Goal: Task Accomplishment & Management: Complete application form

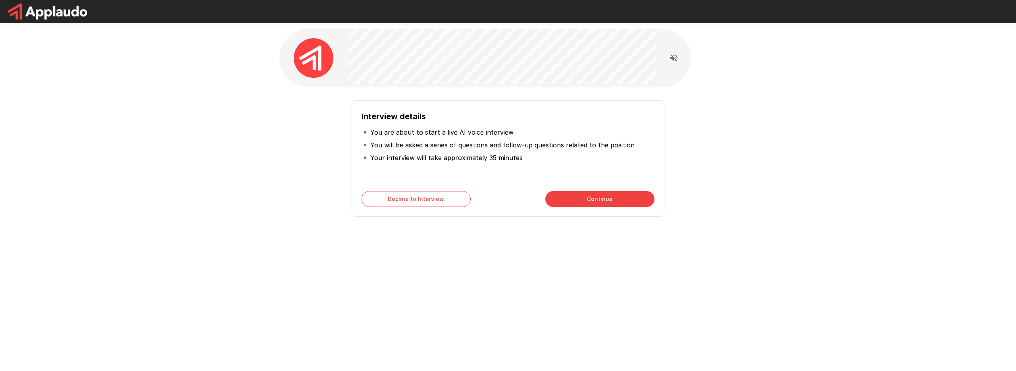
click at [572, 198] on button "Continue" at bounding box center [600, 199] width 109 height 16
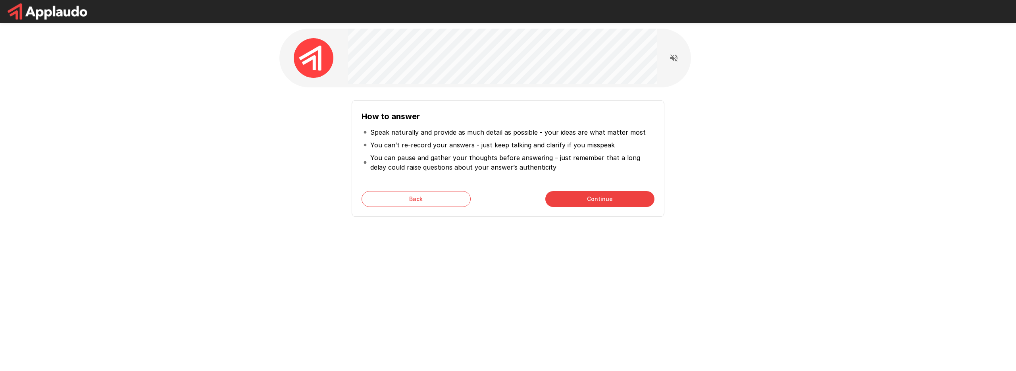
click at [572, 198] on button "Continue" at bounding box center [600, 199] width 109 height 16
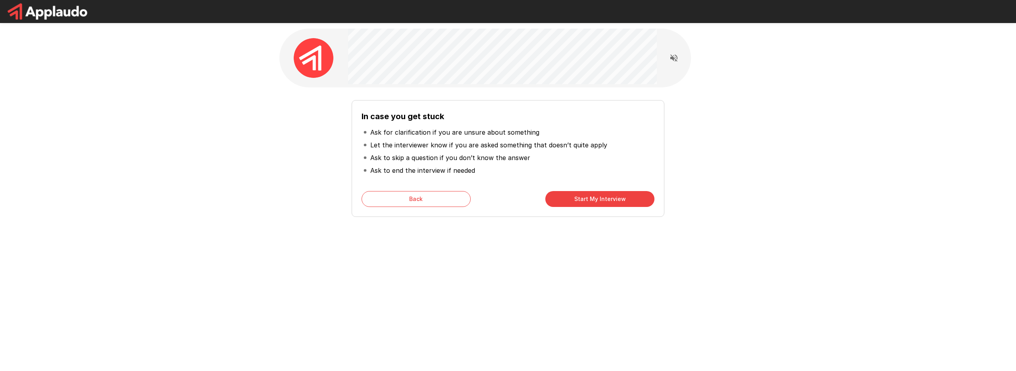
click at [572, 198] on button "Start My Interview" at bounding box center [600, 199] width 109 height 16
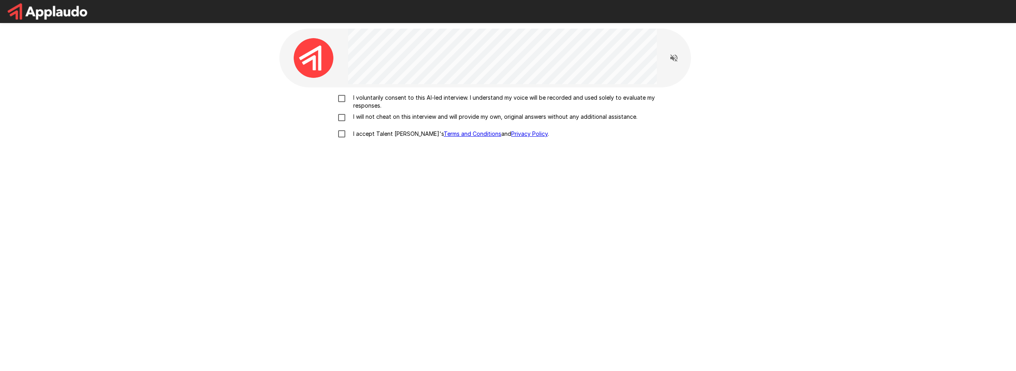
click at [369, 95] on p "I voluntarily consent to this AI-led interview. I understand my voice will be r…" at bounding box center [516, 102] width 333 height 16
click at [363, 112] on div "I voluntarily consent to this AI-led interview. I understand my voice will be r…" at bounding box center [508, 118] width 451 height 48
click at [362, 118] on p "I will not cheat on this interview and will provide my own, original answers wi…" at bounding box center [493, 117] width 287 height 8
click at [360, 134] on p "I accept Talent Llama's Terms and Conditions and Privacy Policy ." at bounding box center [449, 134] width 199 height 8
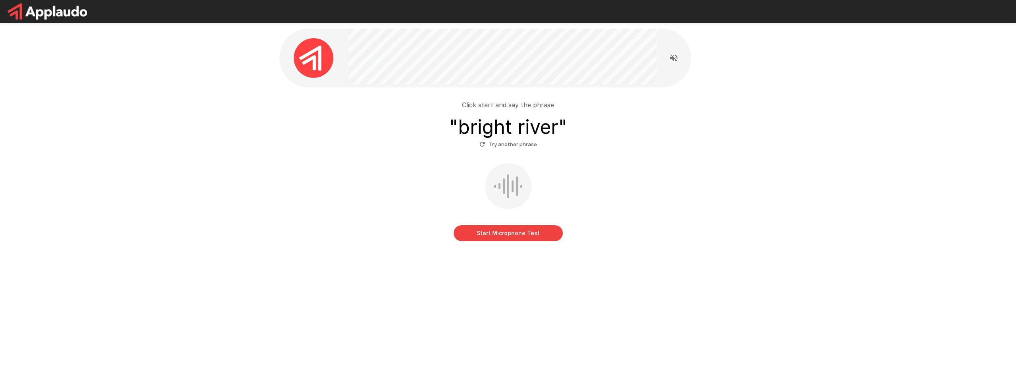
click at [492, 235] on button "Start Microphone Test" at bounding box center [508, 233] width 109 height 16
click at [492, 235] on button "Stop & Submit" at bounding box center [508, 233] width 109 height 16
click at [472, 125] on h3 "" bright river "" at bounding box center [508, 127] width 118 height 22
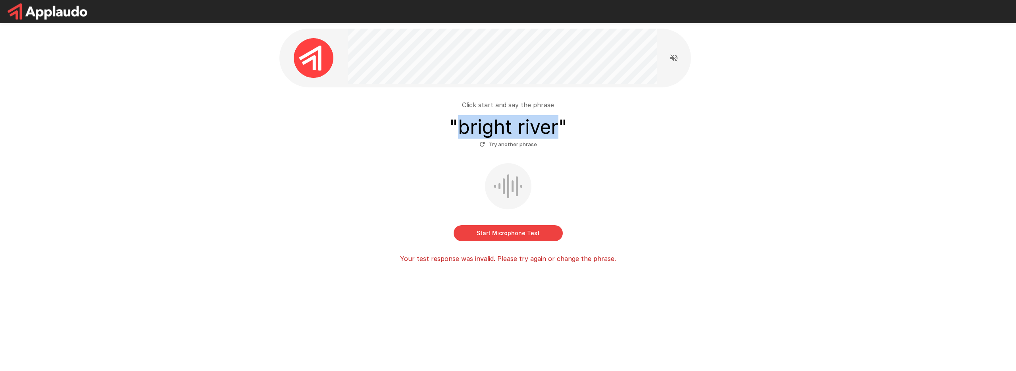
drag, startPoint x: 460, startPoint y: 126, endPoint x: 555, endPoint y: 126, distance: 94.5
click at [555, 126] on h3 "" bright river "" at bounding box center [508, 127] width 118 height 22
click at [512, 147] on button "Try another phrase" at bounding box center [509, 144] width 62 height 12
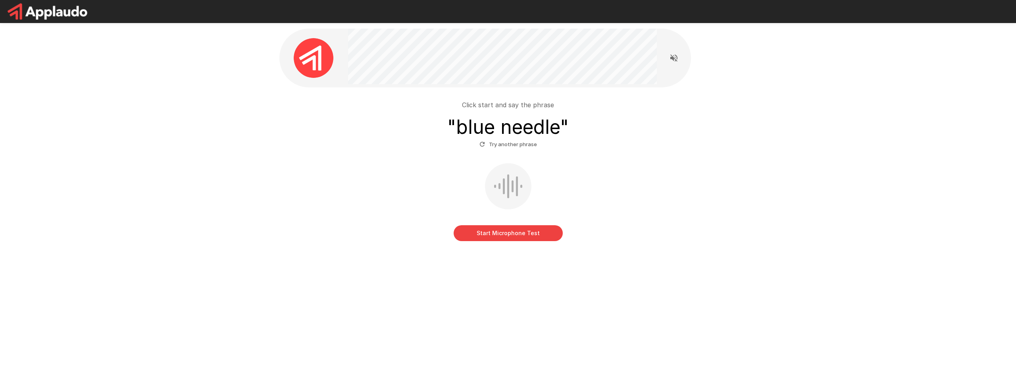
click at [530, 142] on button "Try another phrase" at bounding box center [509, 144] width 62 height 12
click at [526, 142] on button "Try another phrase" at bounding box center [509, 144] width 62 height 12
click at [509, 233] on button "Start Microphone Test" at bounding box center [508, 233] width 109 height 16
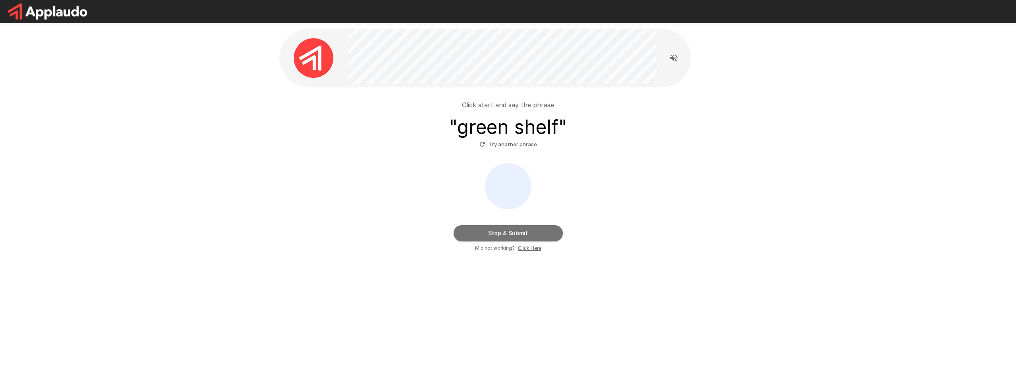
click at [511, 233] on button "Stop & Submit" at bounding box center [508, 233] width 109 height 16
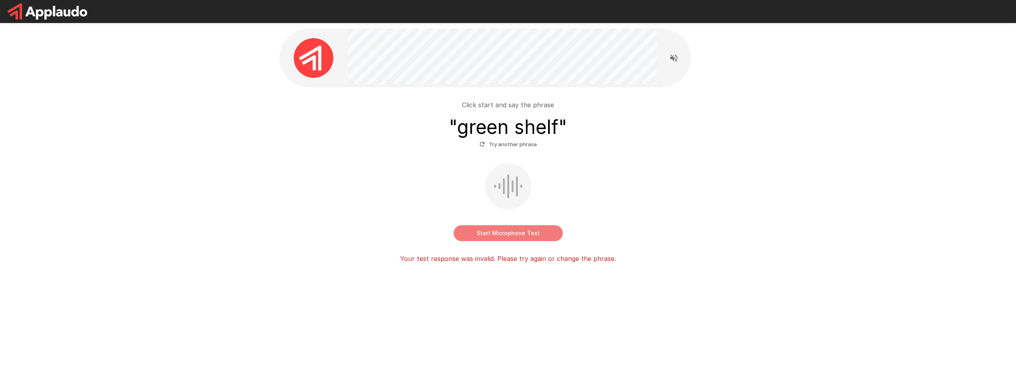
click at [514, 232] on button "Start Microphone Test" at bounding box center [508, 233] width 109 height 16
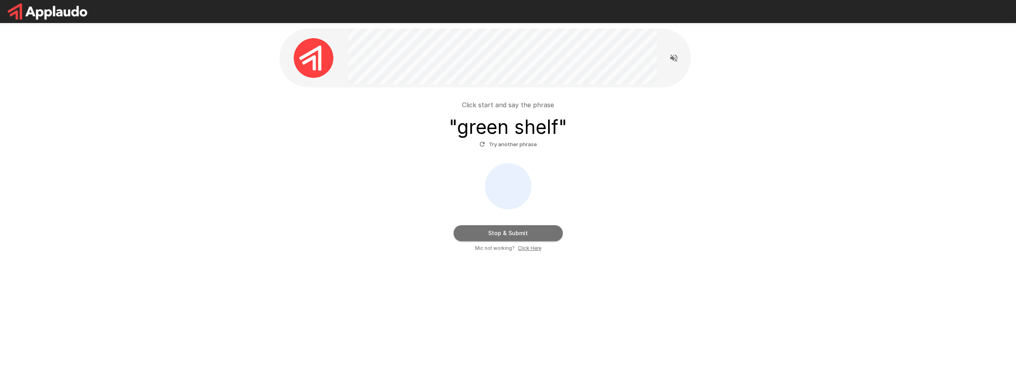
click at [514, 232] on button "Stop & Submit" at bounding box center [508, 233] width 109 height 16
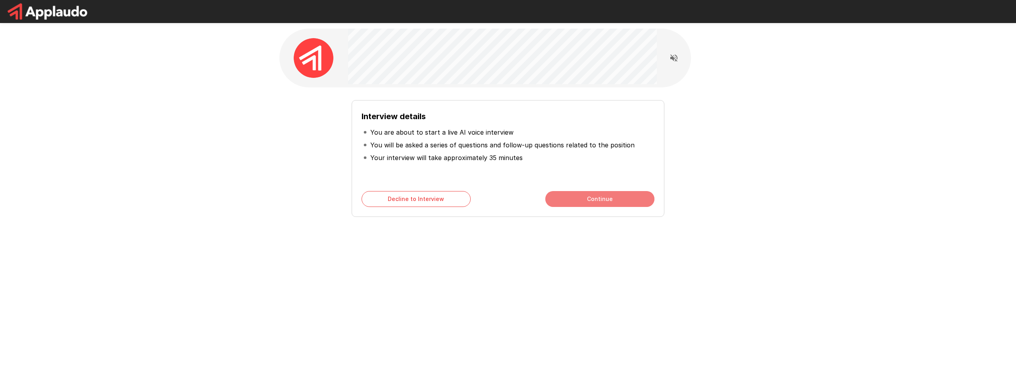
click at [577, 197] on button "Continue" at bounding box center [600, 199] width 109 height 16
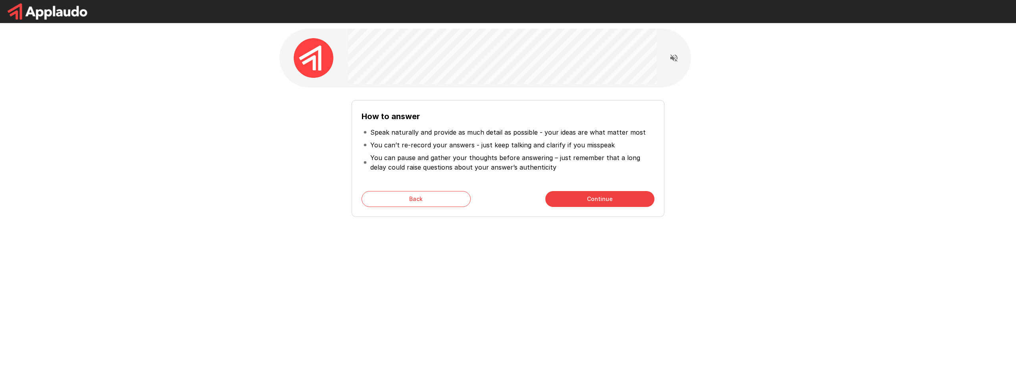
click at [592, 195] on button "Continue" at bounding box center [600, 199] width 109 height 16
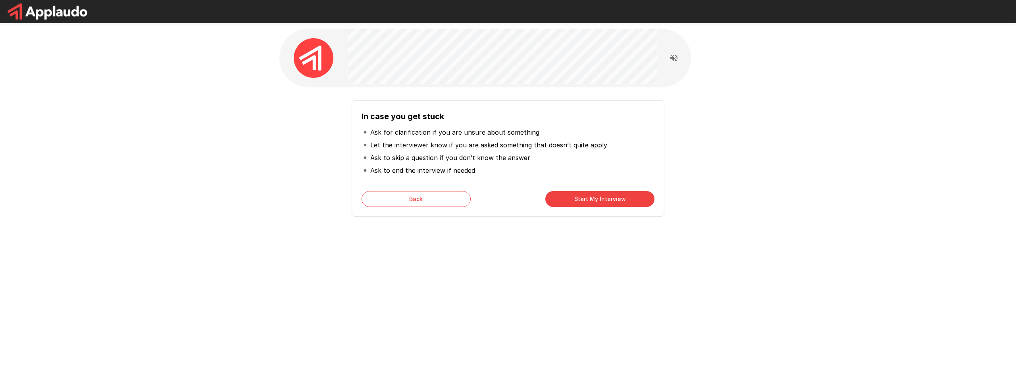
click at [592, 195] on button "Start My Interview" at bounding box center [600, 199] width 109 height 16
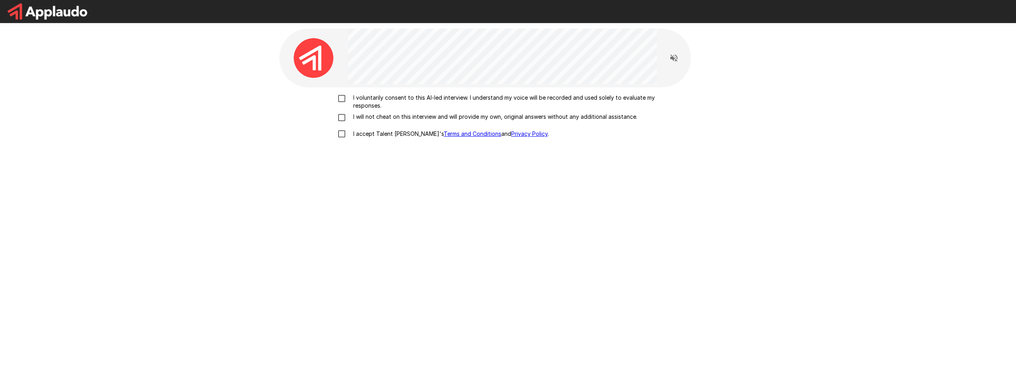
click at [381, 135] on p "I accept Talent Llama's Terms and Conditions and Privacy Policy ." at bounding box center [449, 134] width 199 height 8
click at [371, 113] on p "I will not cheat on this interview and will provide my own, original answers wi…" at bounding box center [493, 117] width 287 height 8
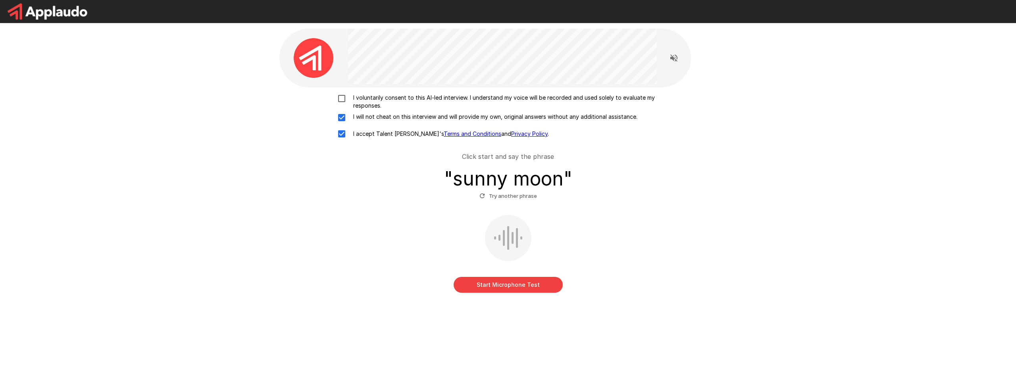
click at [370, 95] on p "I voluntarily consent to this AI-led interview. I understand my voice will be r…" at bounding box center [516, 102] width 333 height 16
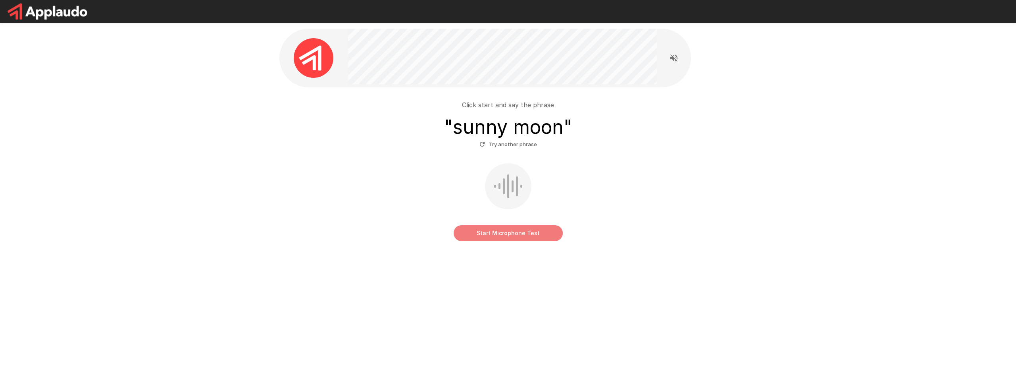
click at [524, 234] on button "Start Microphone Test" at bounding box center [508, 233] width 109 height 16
click at [524, 234] on button "Stop & Submit" at bounding box center [508, 233] width 109 height 16
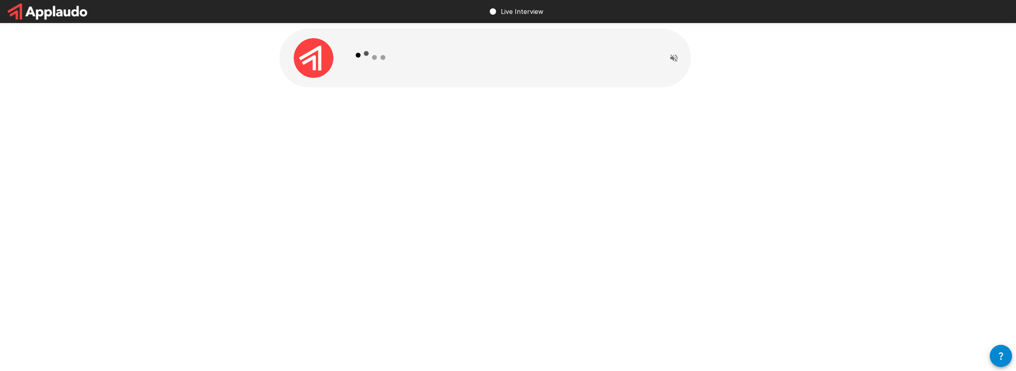
click at [676, 60] on icon "Read questions aloud" at bounding box center [674, 57] width 7 height 7
click at [494, 12] on circle at bounding box center [493, 11] width 6 height 6
click at [188, 60] on div at bounding box center [508, 75] width 1016 height 151
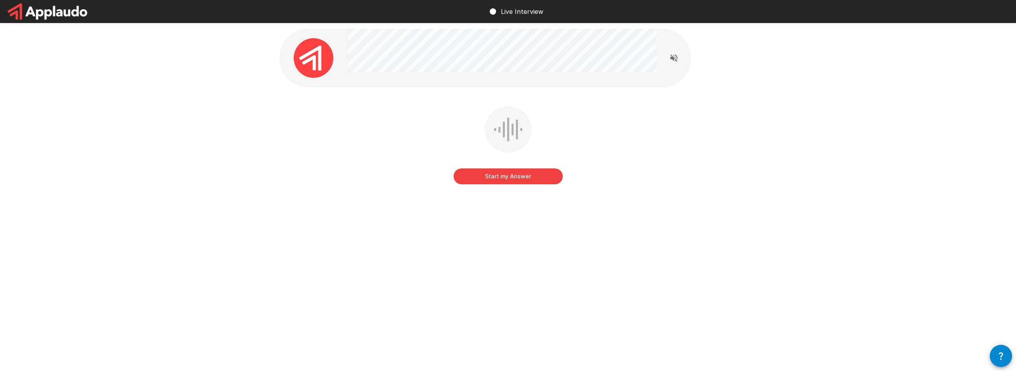
click at [541, 175] on button "Start my Answer" at bounding box center [508, 176] width 109 height 16
click at [544, 176] on button "Stop & Submit" at bounding box center [508, 176] width 109 height 16
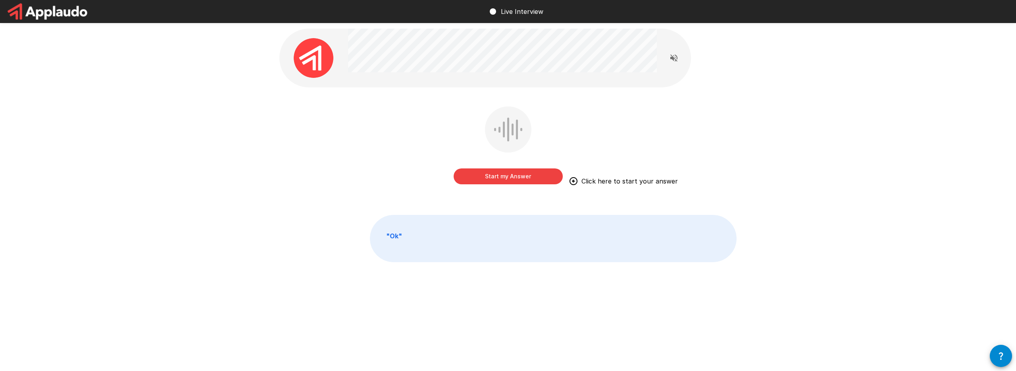
click at [501, 178] on button "Start my Answer" at bounding box center [508, 176] width 109 height 16
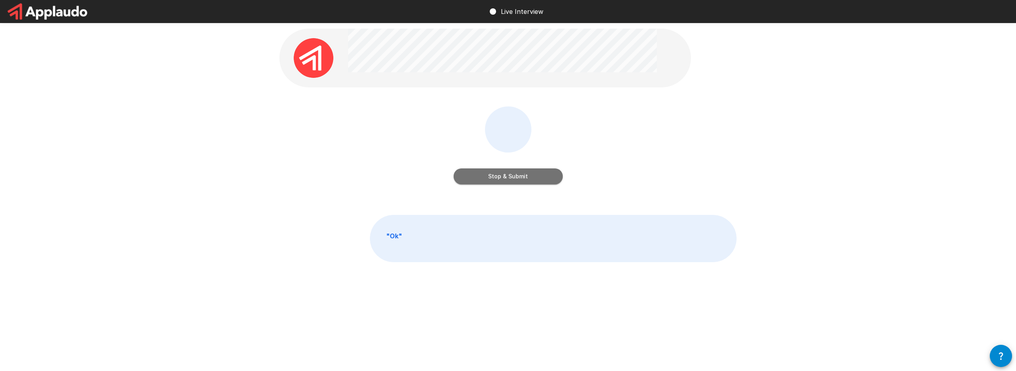
click at [501, 178] on button "Stop & Submit" at bounding box center [508, 176] width 109 height 16
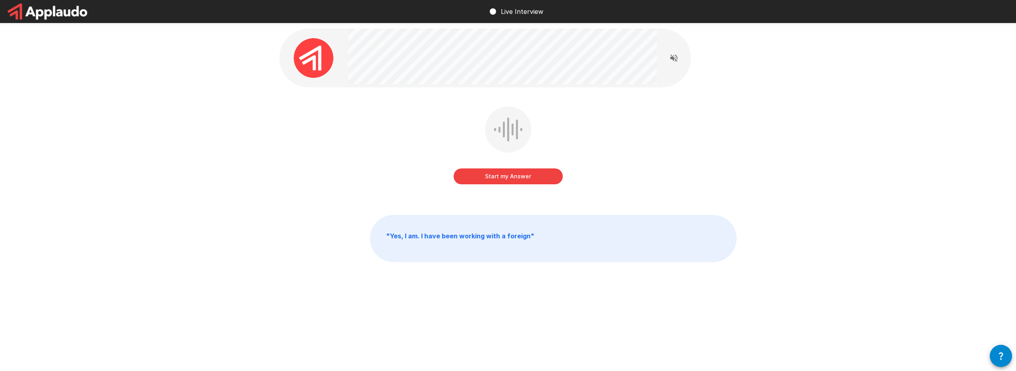
click at [519, 181] on button "Start my Answer" at bounding box center [508, 176] width 109 height 16
click at [519, 180] on button "Stop & Submit" at bounding box center [508, 176] width 109 height 16
click at [519, 180] on button "Start my Answer" at bounding box center [508, 176] width 109 height 16
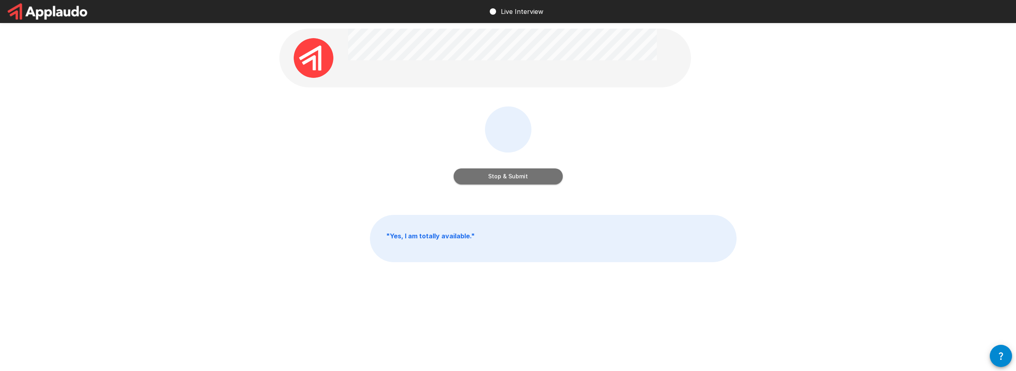
click at [519, 180] on button "Stop & Submit" at bounding box center [508, 176] width 109 height 16
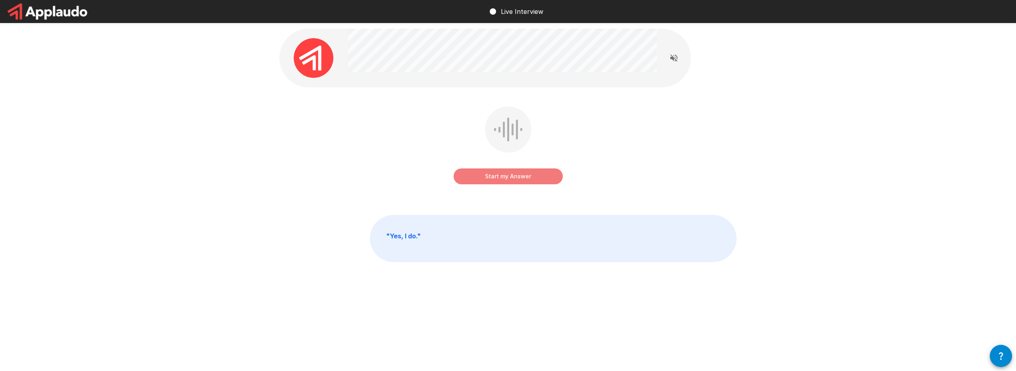
click at [519, 180] on button "Start my Answer" at bounding box center [508, 176] width 109 height 16
click at [519, 180] on button "Stop & Submit" at bounding box center [508, 176] width 109 height 16
click at [519, 180] on button "Start my Answer" at bounding box center [508, 176] width 109 height 16
click at [519, 180] on button "Stop & Submit" at bounding box center [508, 176] width 109 height 16
click at [519, 180] on button "Start my Answer" at bounding box center [508, 176] width 109 height 16
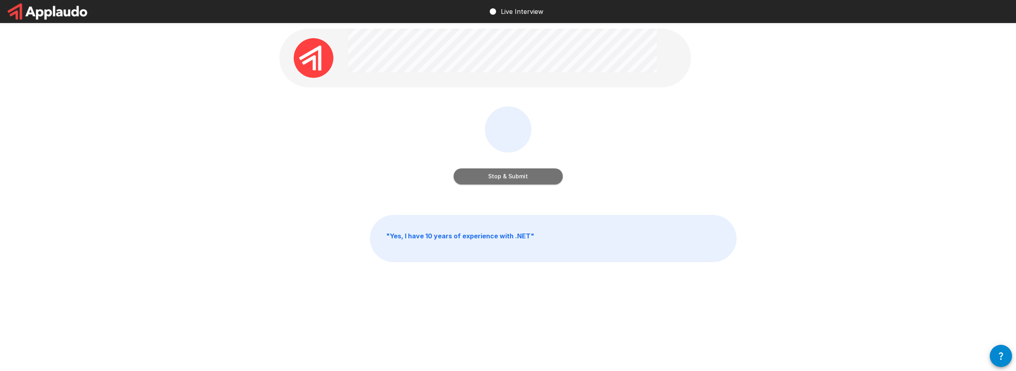
click at [519, 180] on button "Stop & Submit" at bounding box center [508, 176] width 109 height 16
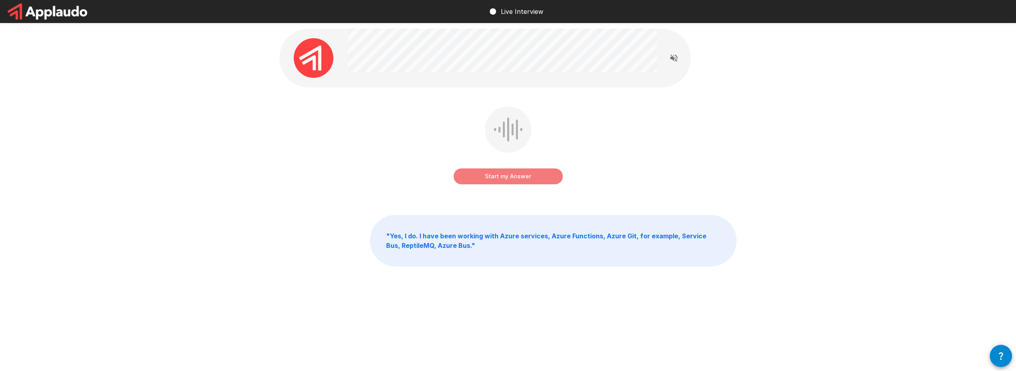
click at [518, 179] on button "Start my Answer" at bounding box center [508, 176] width 109 height 16
click at [518, 179] on button "Stop & Submit" at bounding box center [508, 176] width 109 height 16
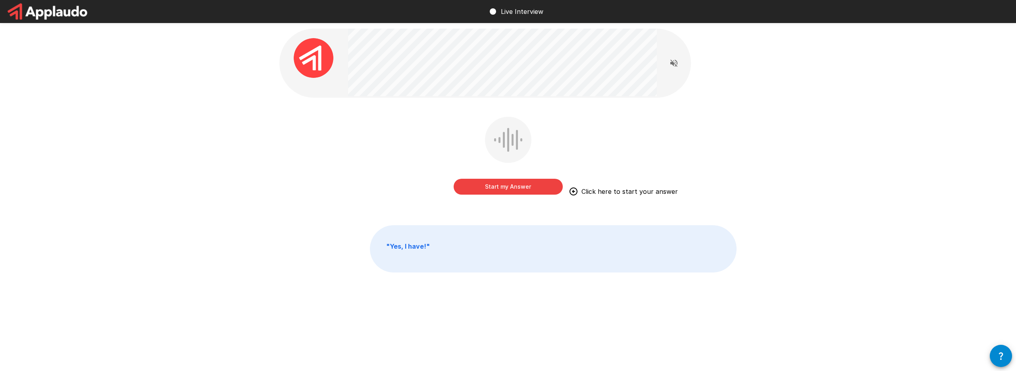
click at [499, 187] on button "Start my Answer" at bounding box center [508, 187] width 109 height 16
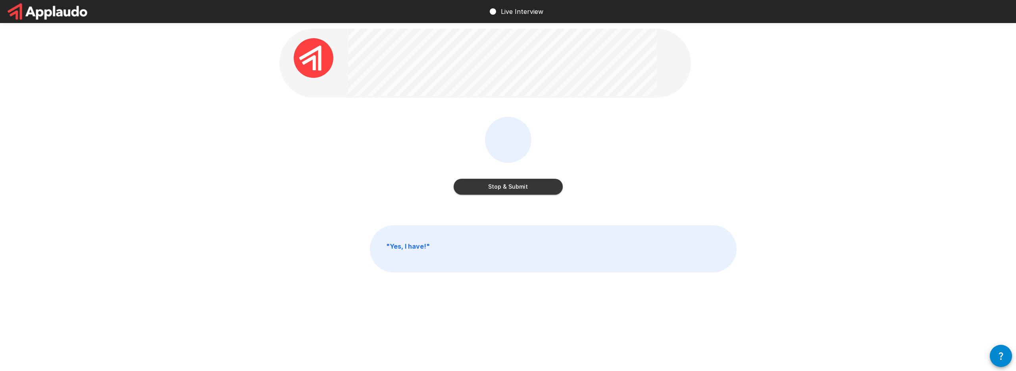
click at [506, 186] on button "Stop & Submit" at bounding box center [508, 187] width 109 height 16
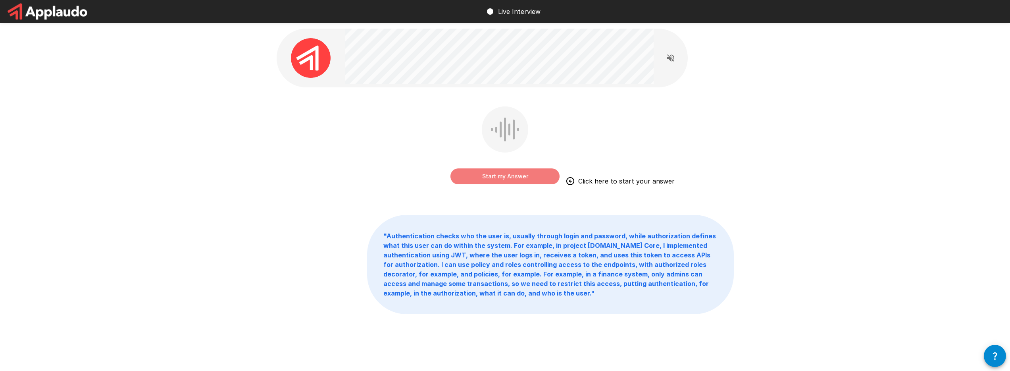
click at [513, 178] on button "Start my Answer" at bounding box center [505, 176] width 109 height 16
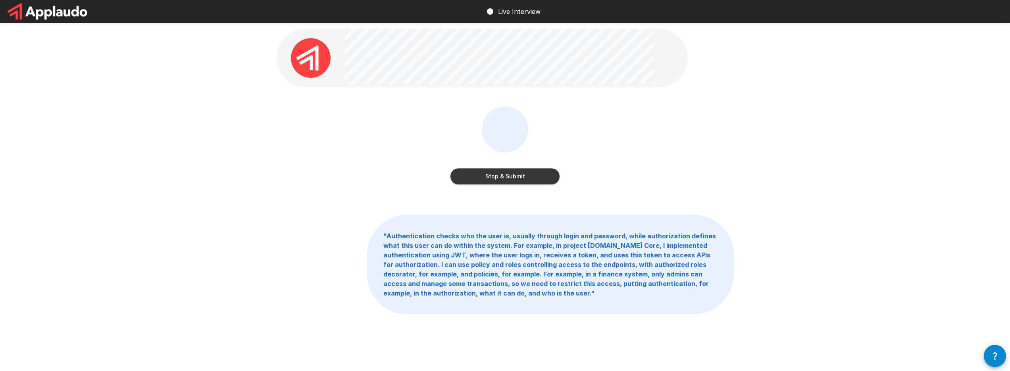
scroll to position [7, 0]
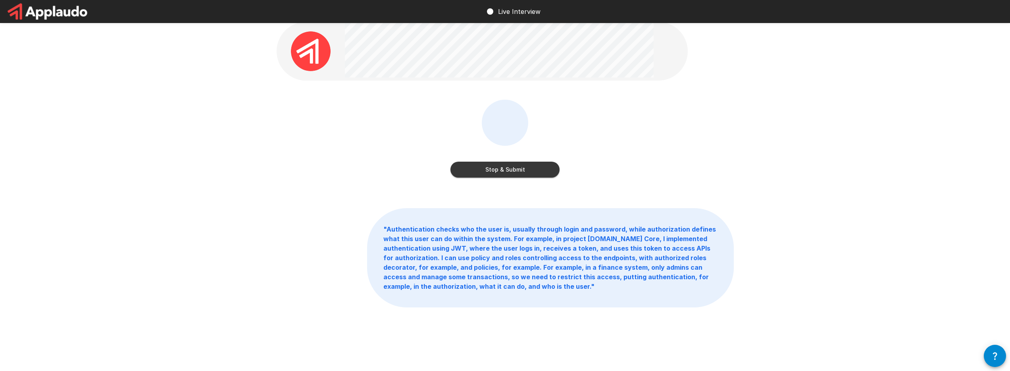
click at [524, 168] on button "Stop & Submit" at bounding box center [505, 170] width 109 height 16
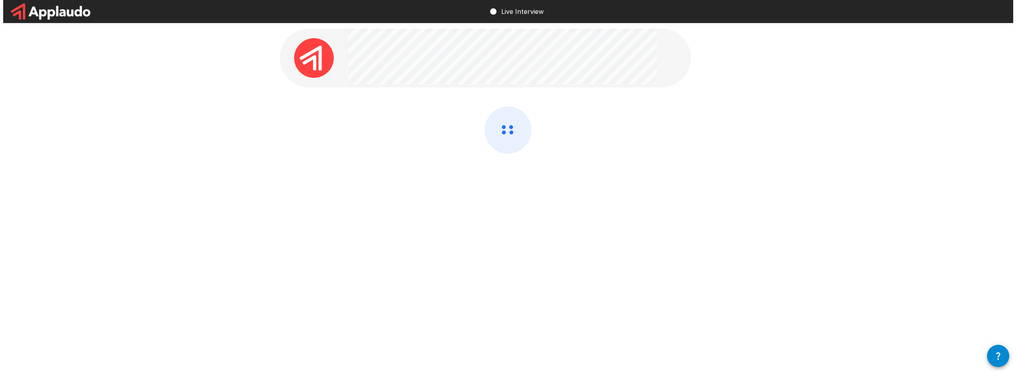
scroll to position [0, 0]
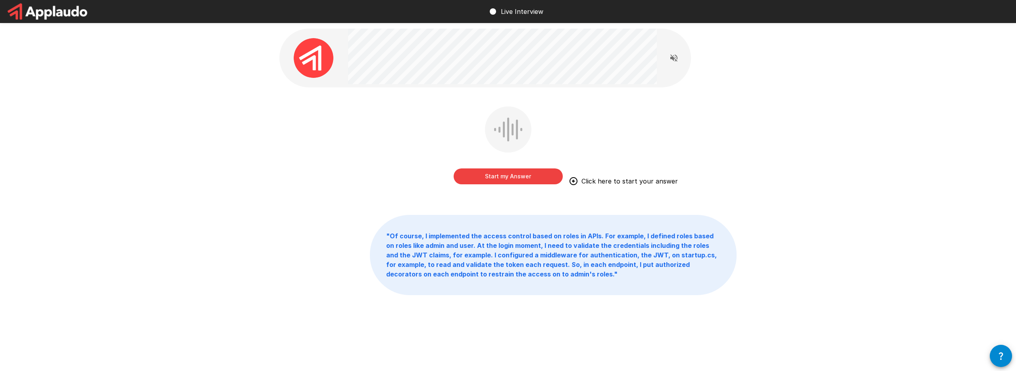
click at [519, 173] on button "Start my Answer" at bounding box center [508, 176] width 109 height 16
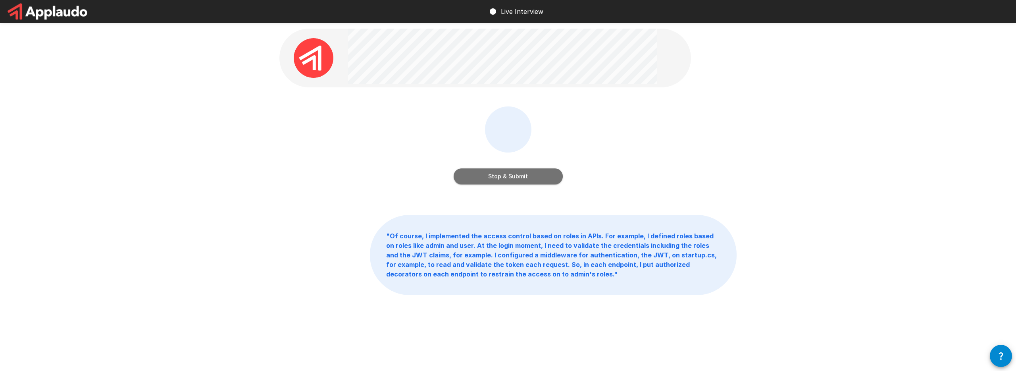
click at [519, 173] on button "Stop & Submit" at bounding box center [508, 176] width 109 height 16
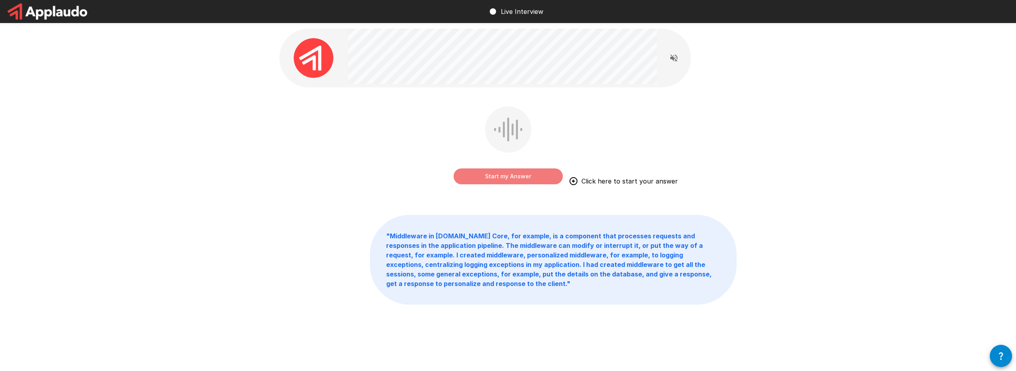
click at [492, 181] on button "Start my Answer" at bounding box center [508, 176] width 109 height 16
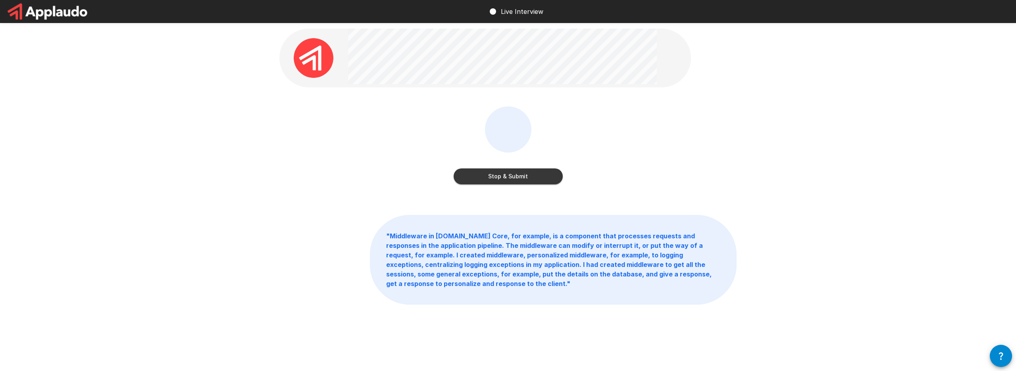
click at [557, 168] on div "Stop & Submit" at bounding box center [508, 176] width 109 height 16
click at [553, 169] on button "Stop & Submit" at bounding box center [508, 176] width 109 height 16
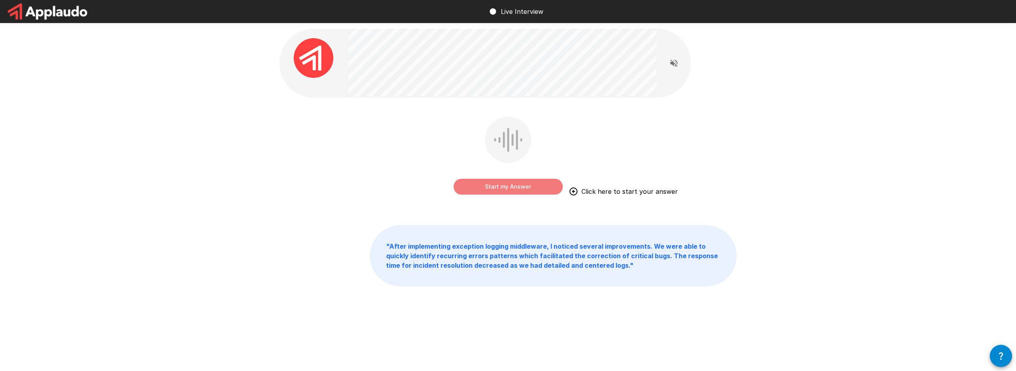
click at [512, 183] on button "Start my Answer" at bounding box center [508, 187] width 109 height 16
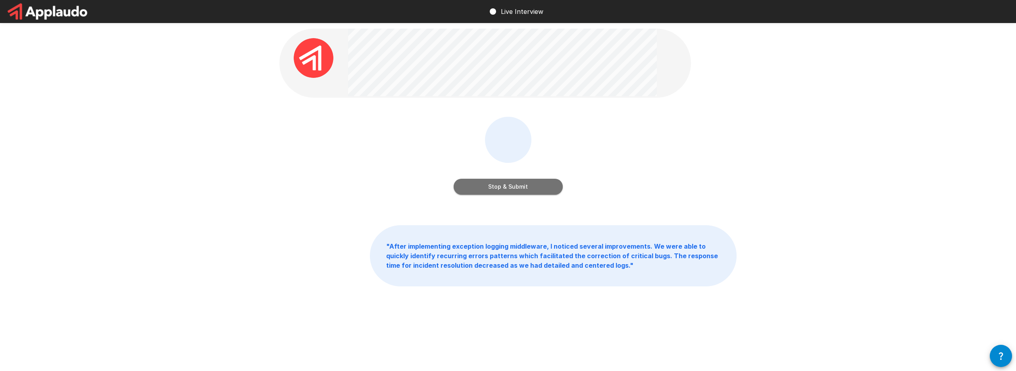
click at [524, 191] on button "Stop & Submit" at bounding box center [508, 187] width 109 height 16
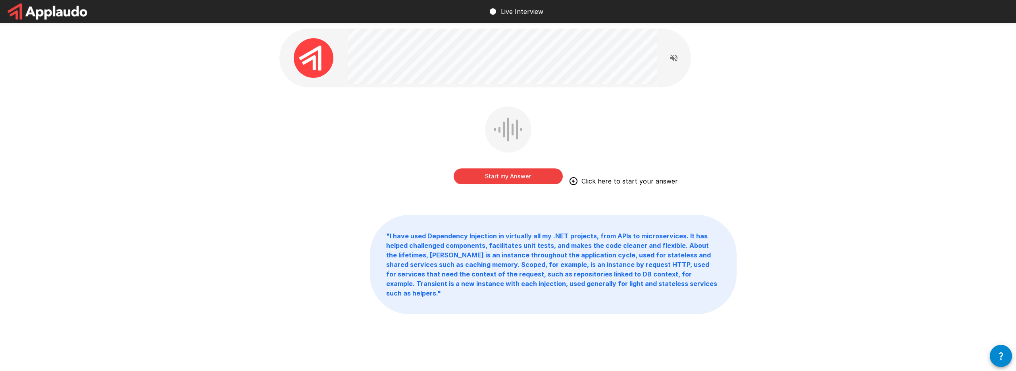
click at [499, 173] on button "Start my Answer" at bounding box center [508, 176] width 109 height 16
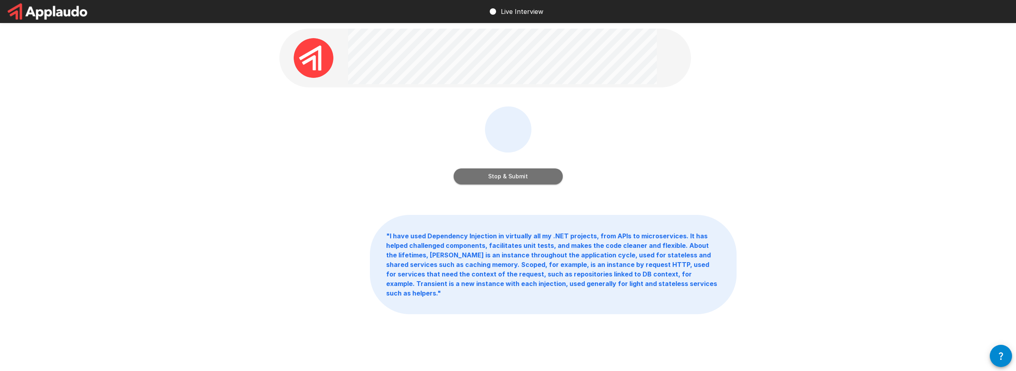
click at [514, 177] on button "Stop & Submit" at bounding box center [508, 176] width 109 height 16
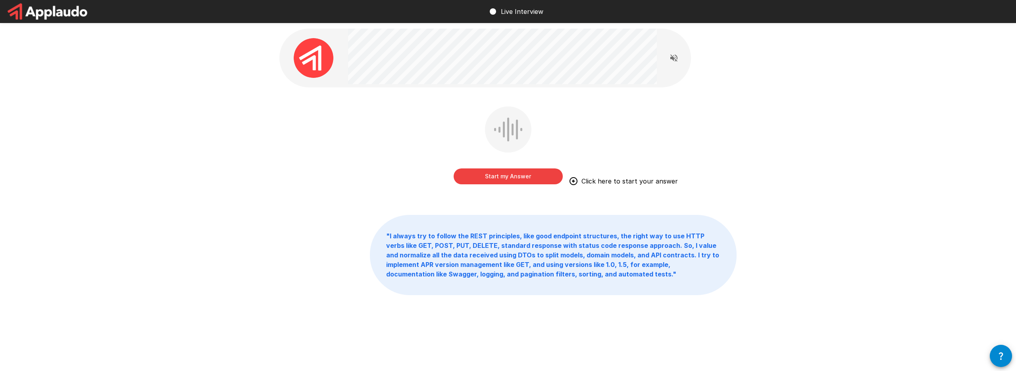
click at [524, 175] on button "Start my Answer" at bounding box center [508, 176] width 109 height 16
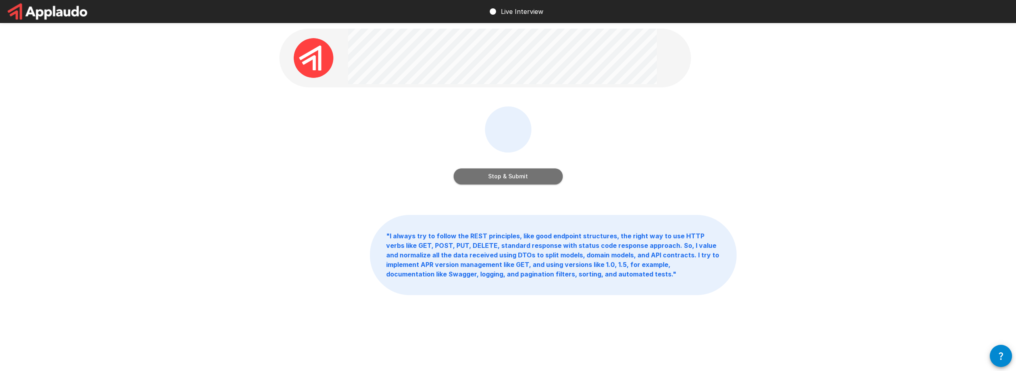
click at [537, 171] on button "Stop & Submit" at bounding box center [508, 176] width 109 height 16
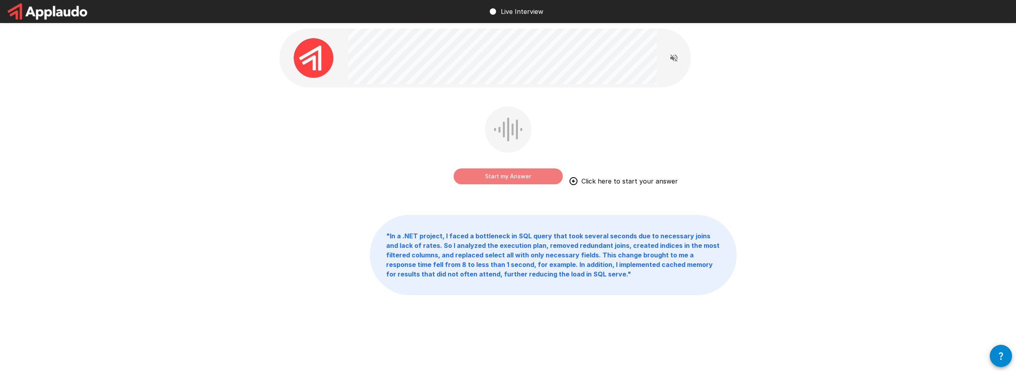
click at [539, 173] on button "Start my Answer" at bounding box center [508, 176] width 109 height 16
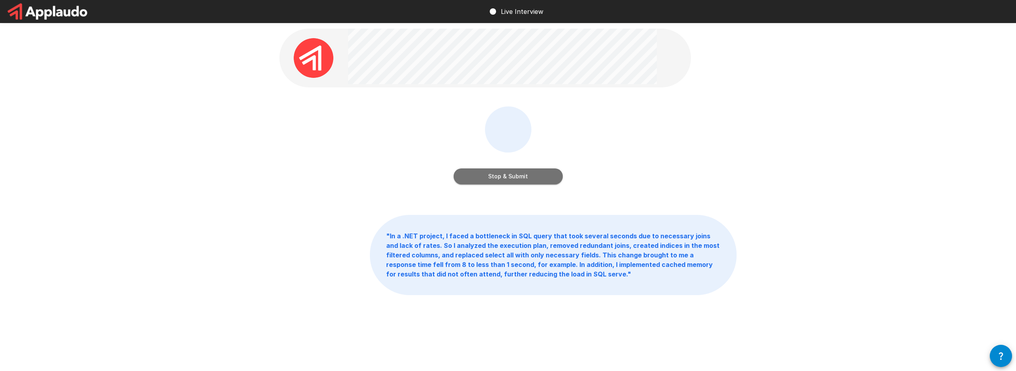
click at [539, 172] on button "Stop & Submit" at bounding box center [508, 176] width 109 height 16
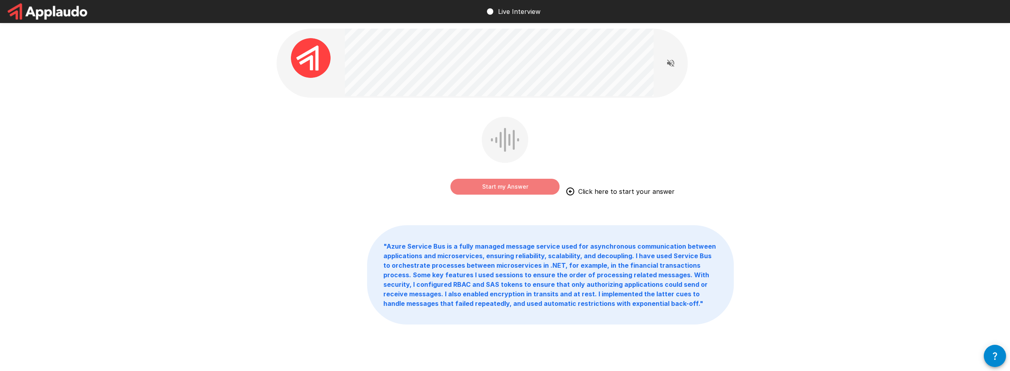
click at [539, 181] on button "Start my Answer" at bounding box center [505, 187] width 109 height 16
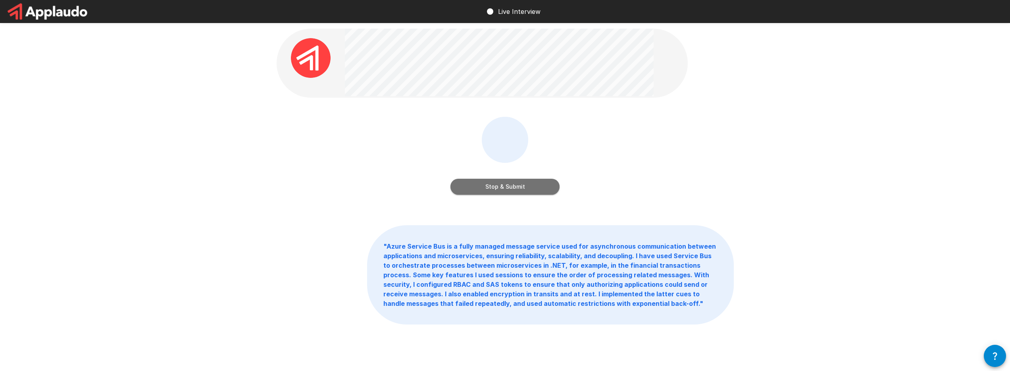
click at [539, 179] on button "Stop & Submit" at bounding box center [505, 187] width 109 height 16
